Goal: Task Accomplishment & Management: Manage account settings

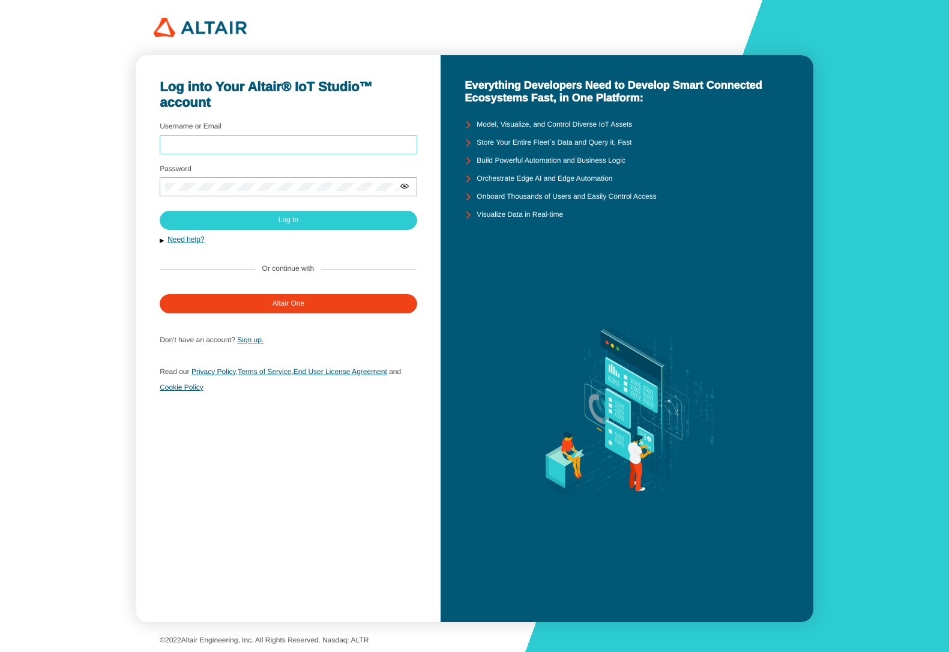
type input "mschoones"
click at [349, 223] on paper-button "Log In" at bounding box center [289, 220] width 258 height 19
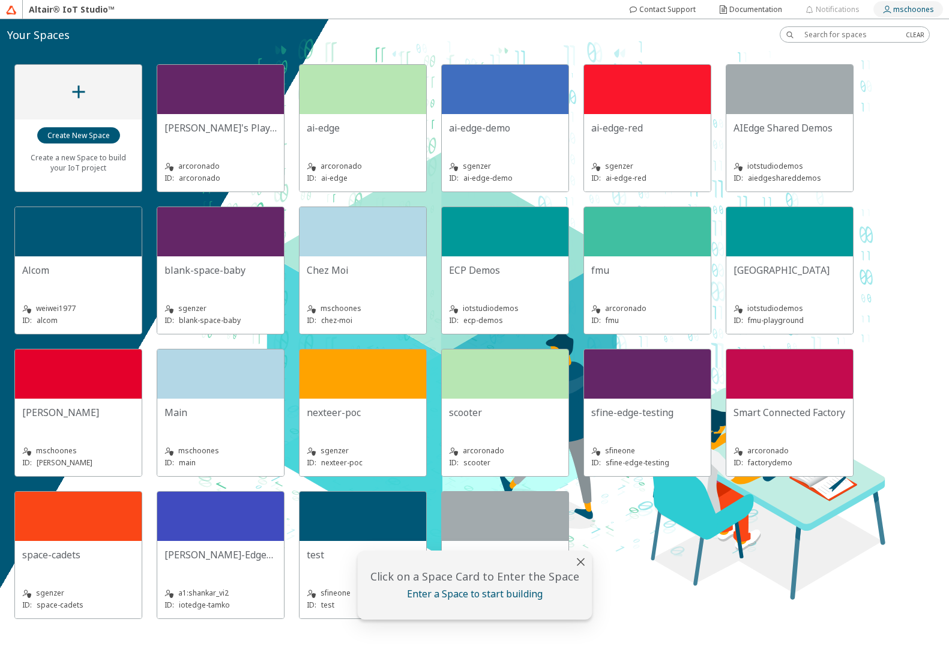
click at [0, 0] on slot "mschoones" at bounding box center [0, 0] width 0 height 0
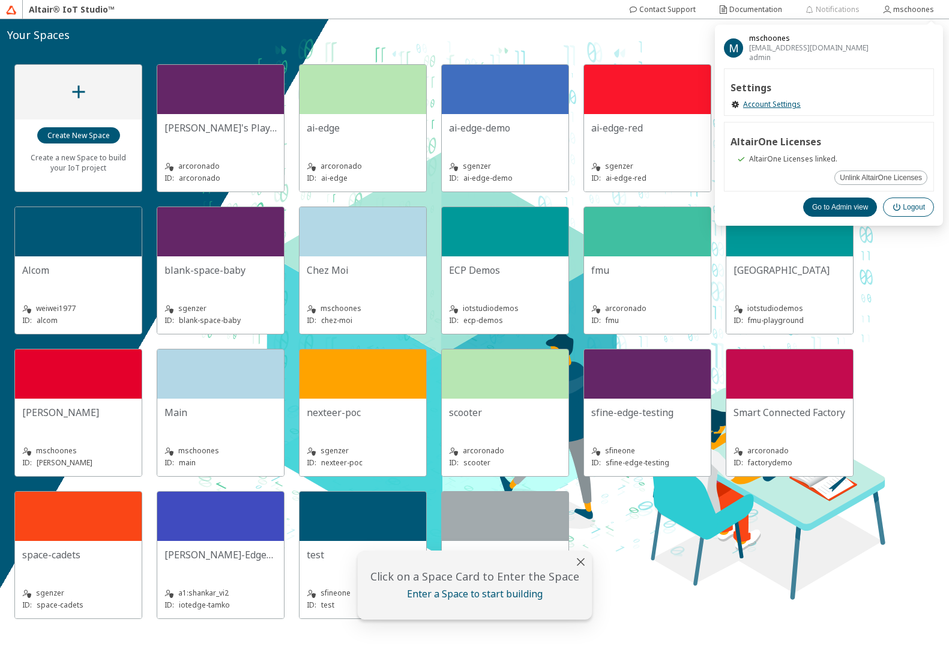
click at [0, 0] on slot "Logout" at bounding box center [0, 0] width 0 height 0
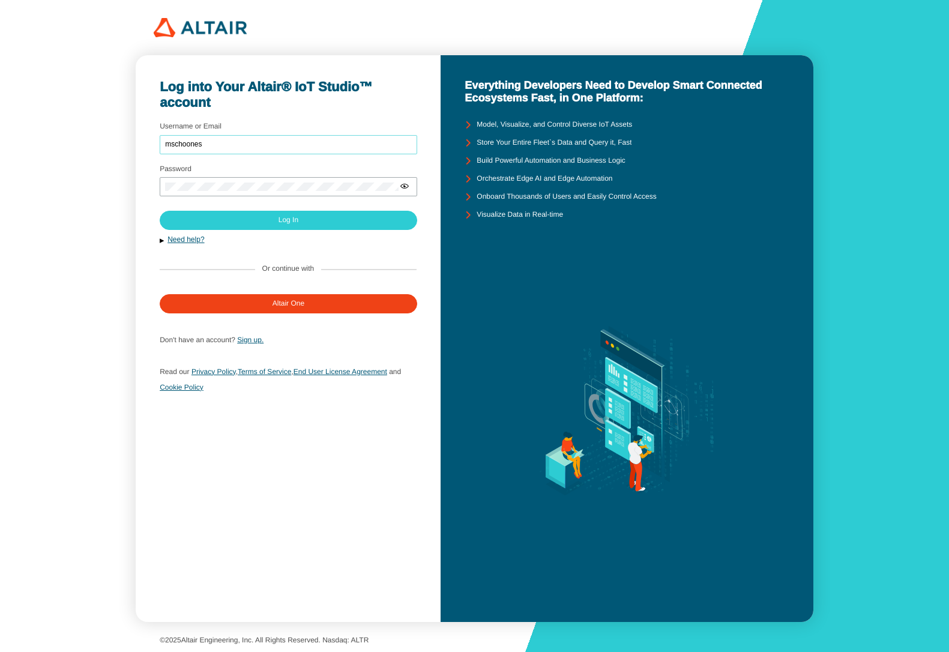
click at [255, 146] on input "mschoones" at bounding box center [288, 144] width 247 height 8
type input "iotstudiodemos"
click at [274, 221] on paper-button "Log In" at bounding box center [289, 220] width 258 height 19
